Goal: Find specific page/section: Find specific page/section

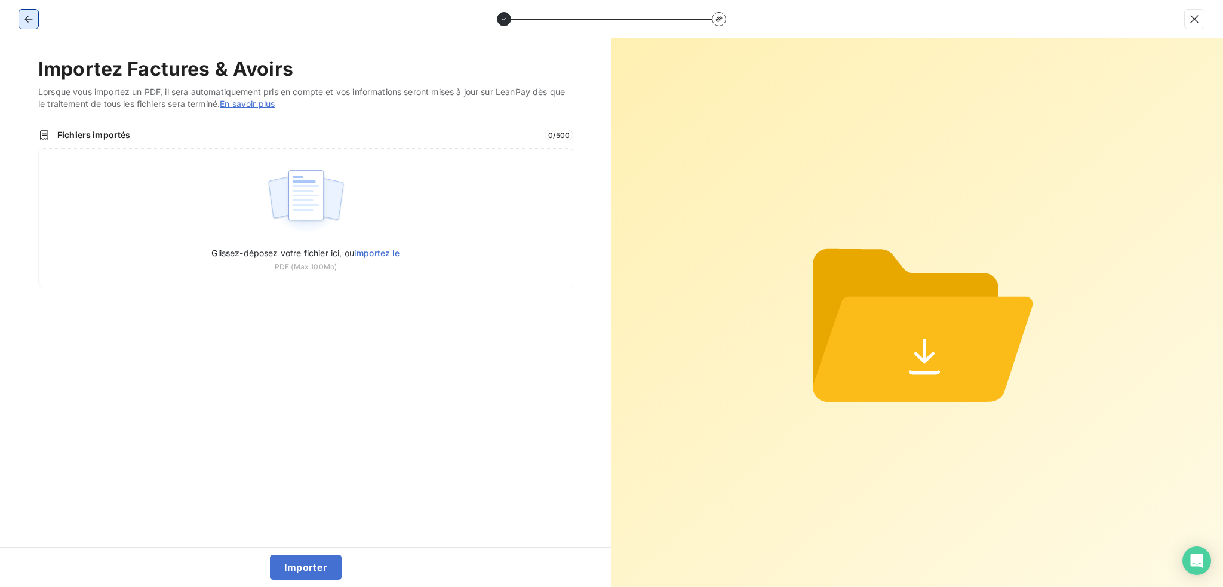
click at [30, 21] on icon "button" at bounding box center [29, 19] width 12 height 12
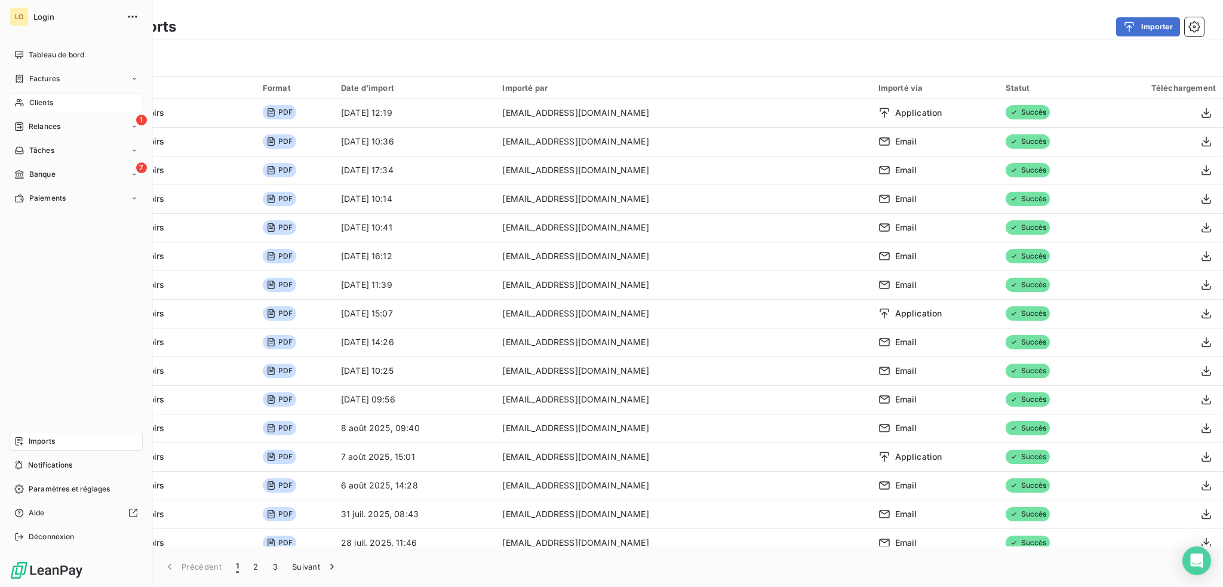
click at [42, 105] on span "Clients" at bounding box center [41, 102] width 24 height 11
click at [50, 97] on span "Clients" at bounding box center [41, 102] width 24 height 11
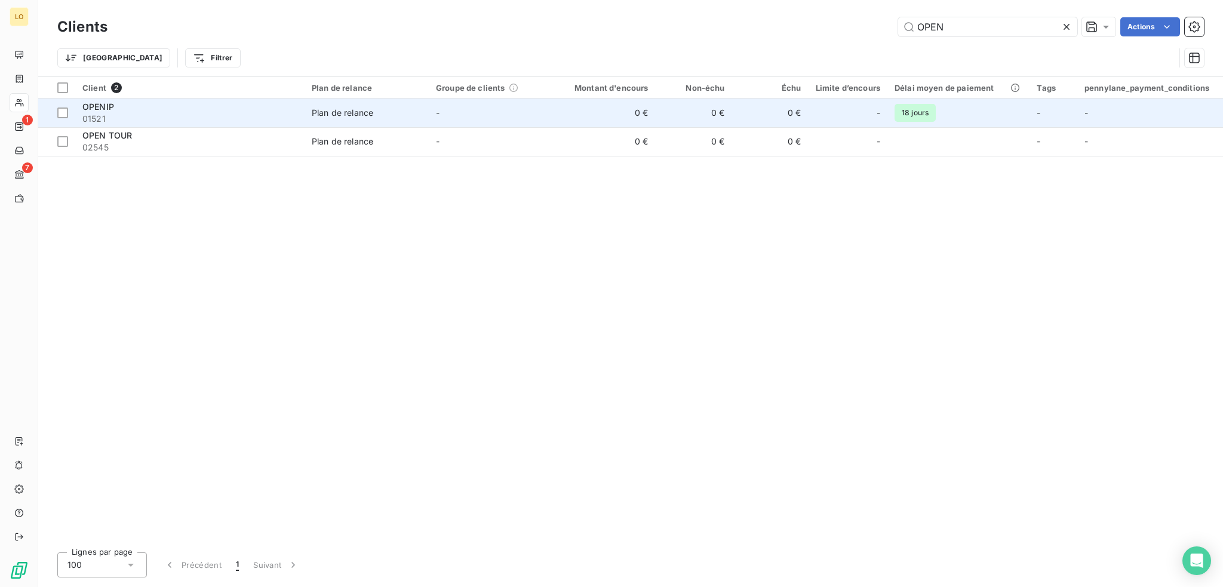
type input "OPEN"
click at [236, 118] on span "01521" at bounding box center [189, 119] width 215 height 12
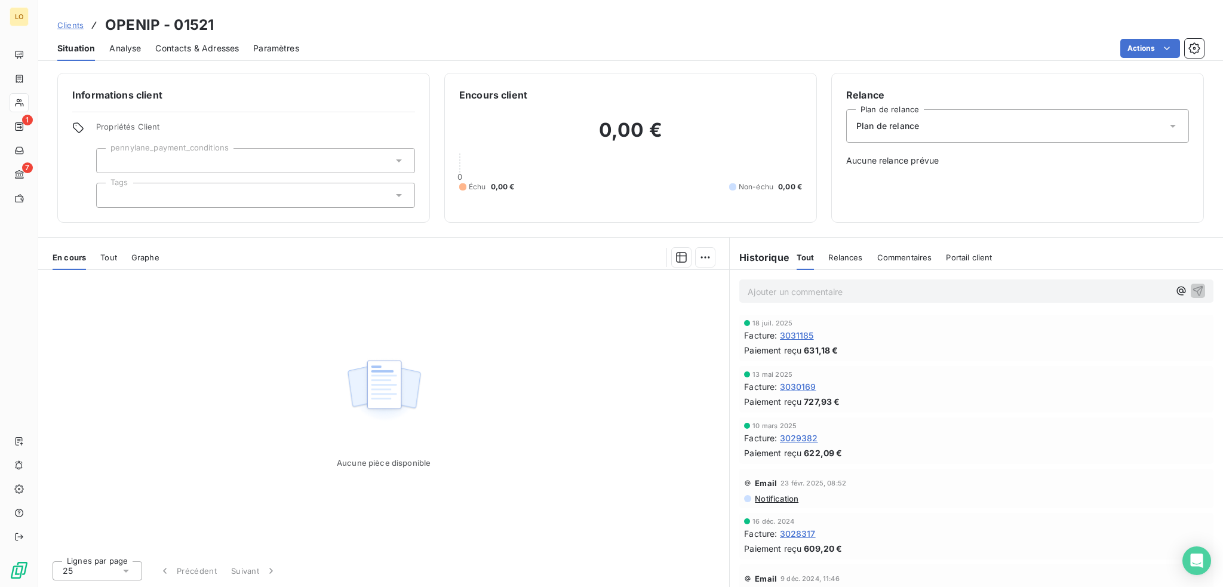
click at [803, 331] on span "3031185" at bounding box center [797, 335] width 34 height 13
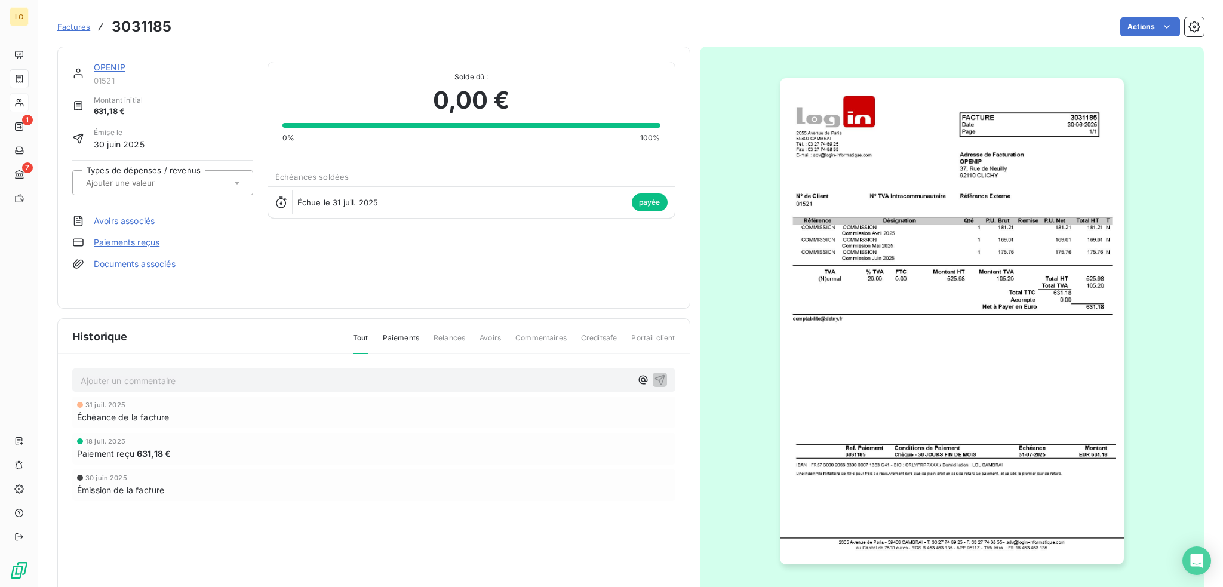
click at [116, 66] on link "OPENIP" at bounding box center [110, 67] width 32 height 10
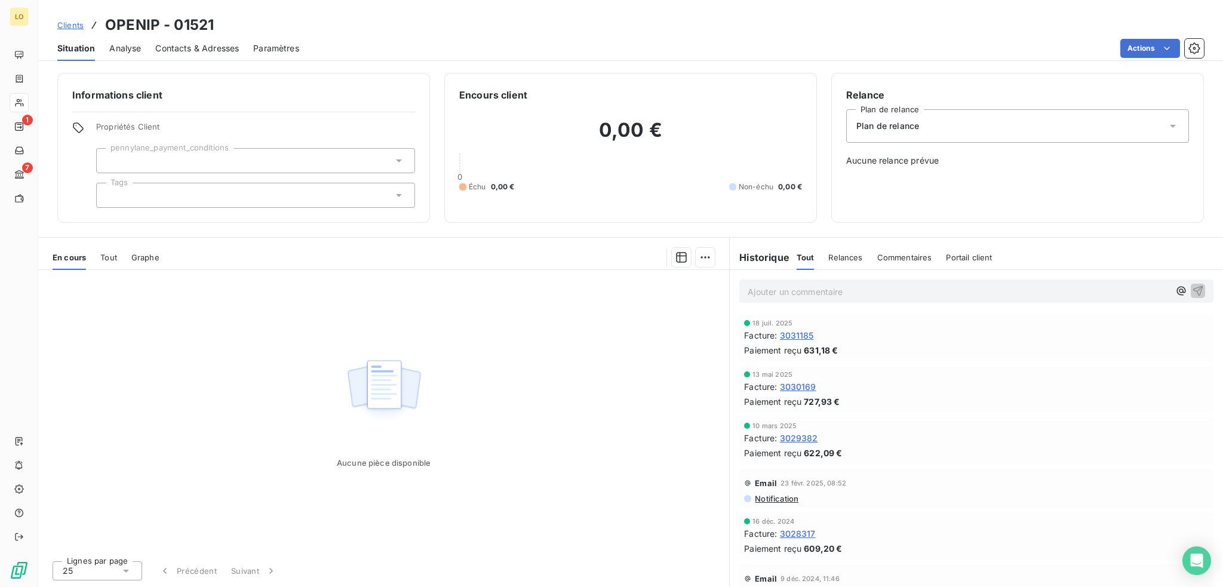
click at [798, 386] on span "3030169" at bounding box center [798, 386] width 36 height 13
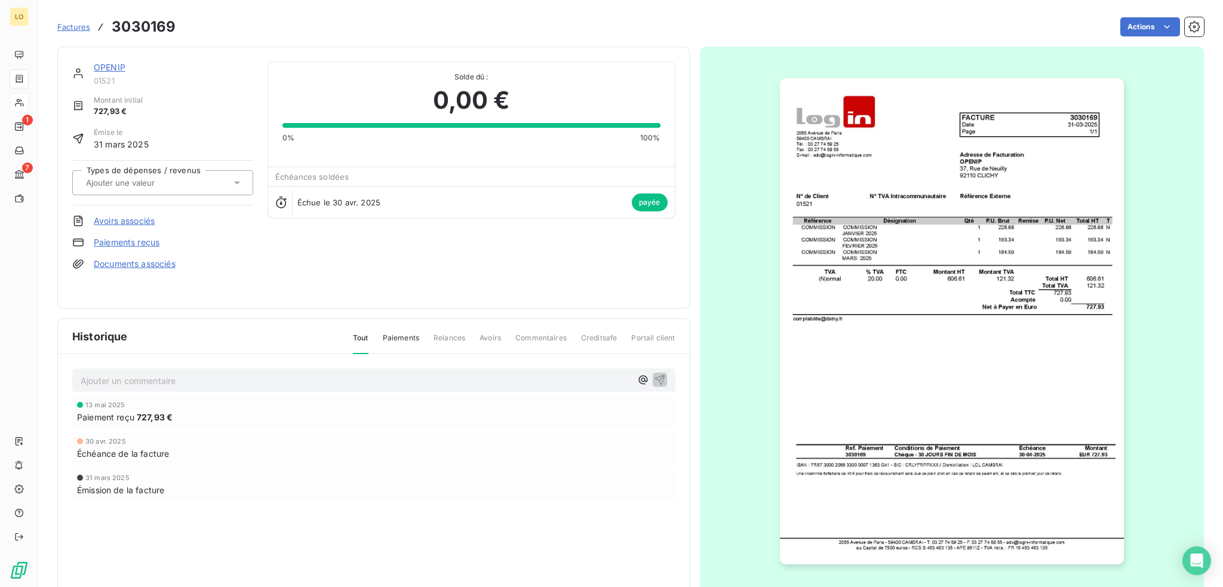
click at [118, 67] on link "OPENIP" at bounding box center [110, 67] width 32 height 10
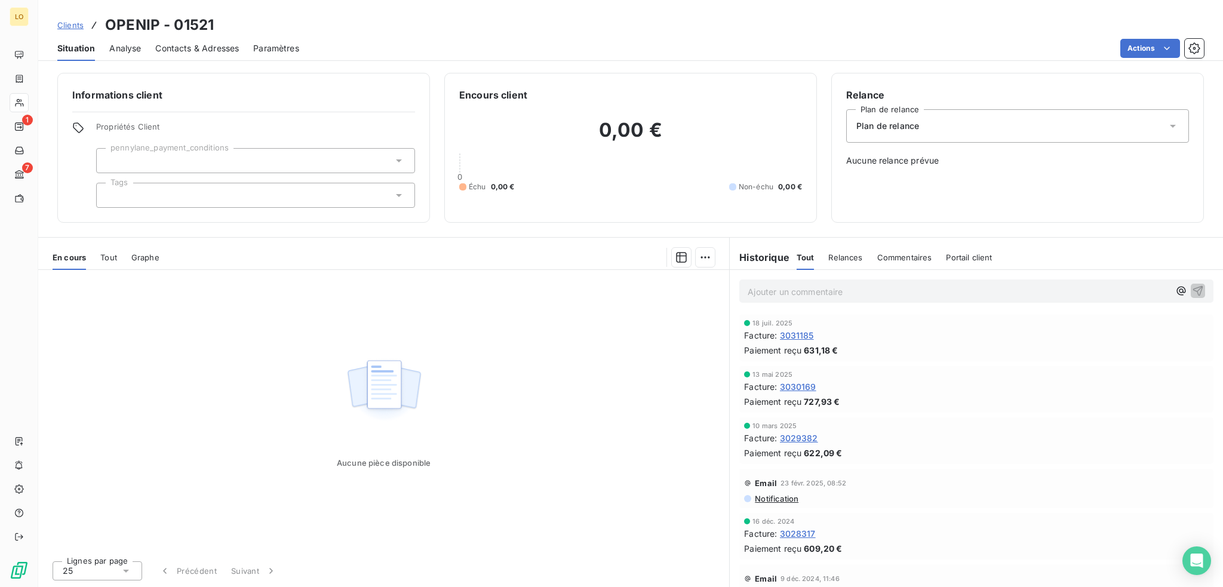
click at [798, 334] on span "3031185" at bounding box center [797, 335] width 34 height 13
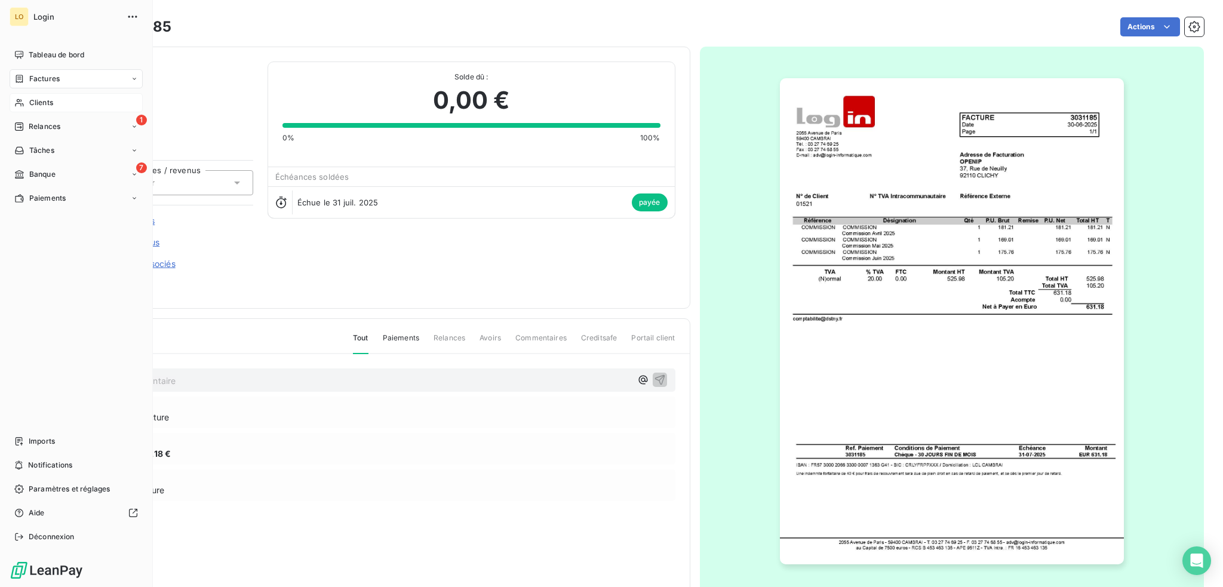
click at [33, 103] on span "Clients" at bounding box center [41, 102] width 24 height 11
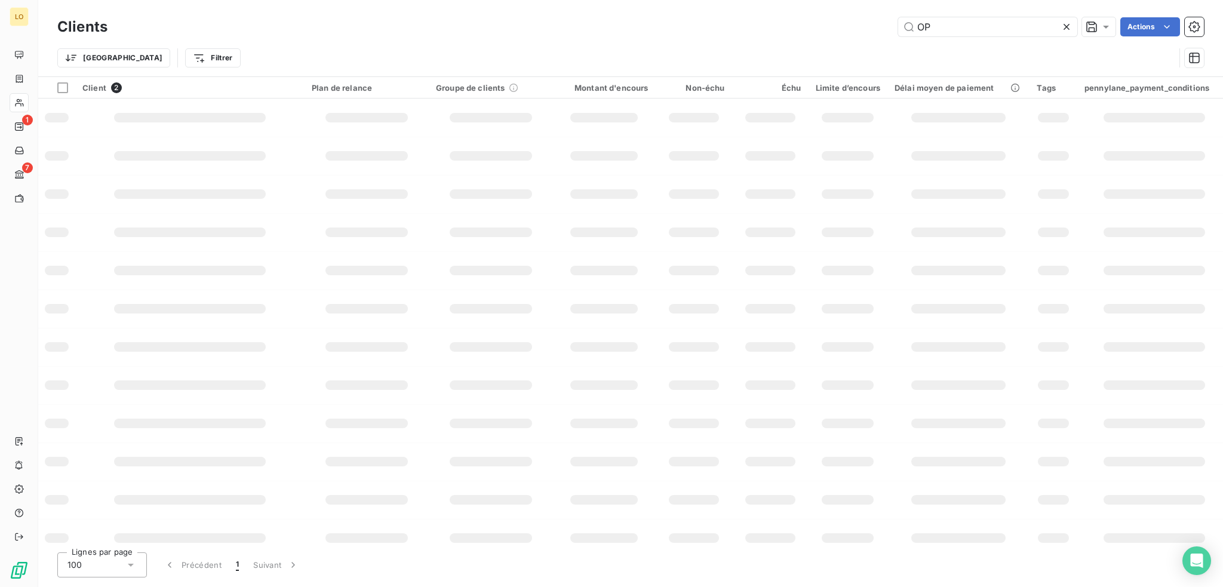
type input "O"
type input "3m"
